Goal: Information Seeking & Learning: Learn about a topic

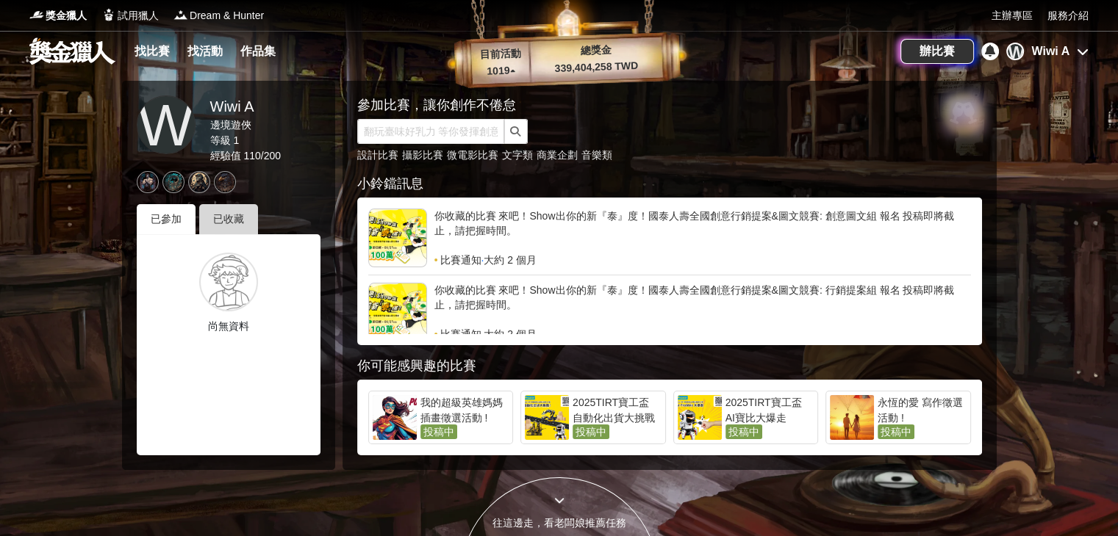
click at [228, 228] on div "已收藏" at bounding box center [228, 219] width 59 height 30
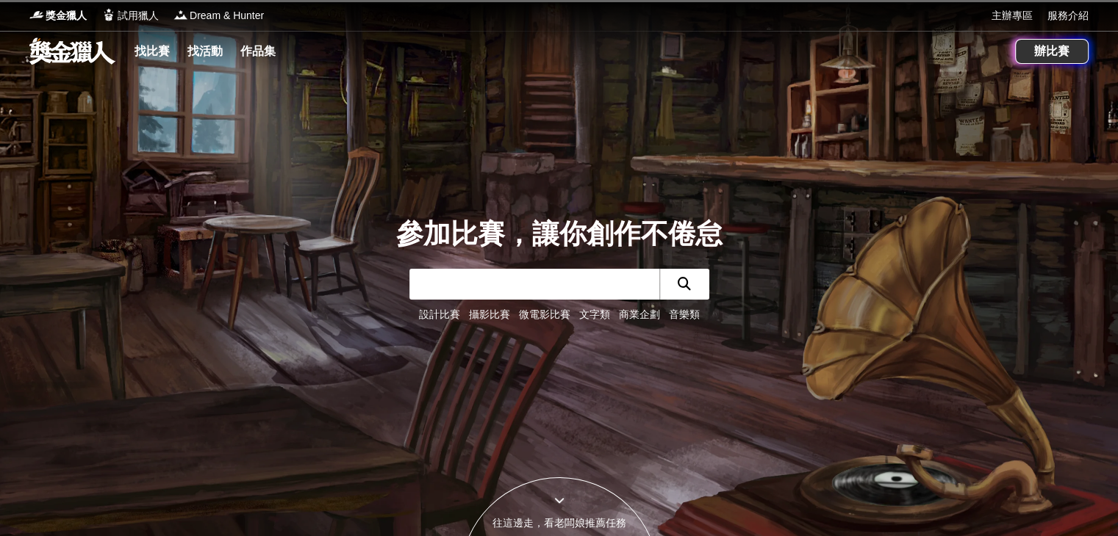
click at [153, 51] on link "找比賽" at bounding box center [152, 51] width 47 height 21
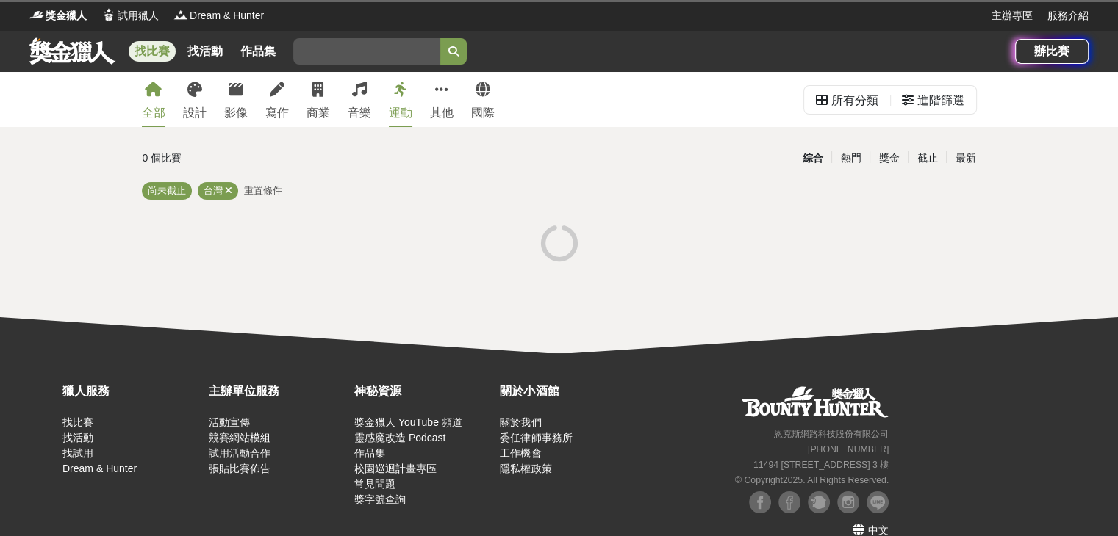
click at [209, 106] on div "全部 設計 影像 寫作 商業 音樂 運動 其他 國際" at bounding box center [318, 99] width 370 height 55
click at [195, 101] on link "設計" at bounding box center [195, 99] width 24 height 55
click at [392, 113] on div "運動" at bounding box center [401, 113] width 24 height 18
click at [201, 107] on div "設計" at bounding box center [195, 113] width 24 height 18
